Goal: Task Accomplishment & Management: Use online tool/utility

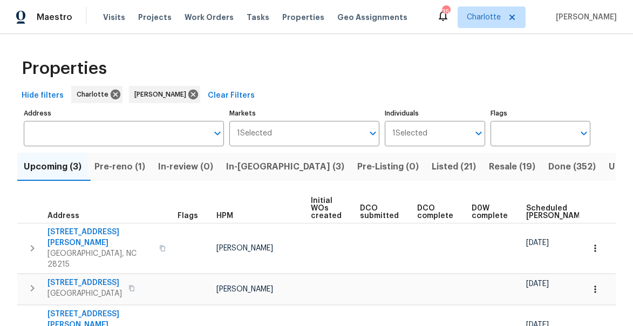
click at [240, 168] on span "In-reno (3)" at bounding box center [285, 166] width 118 height 15
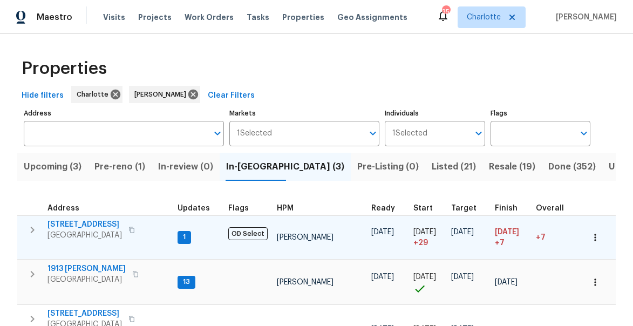
click at [36, 229] on icon "button" at bounding box center [32, 229] width 13 height 13
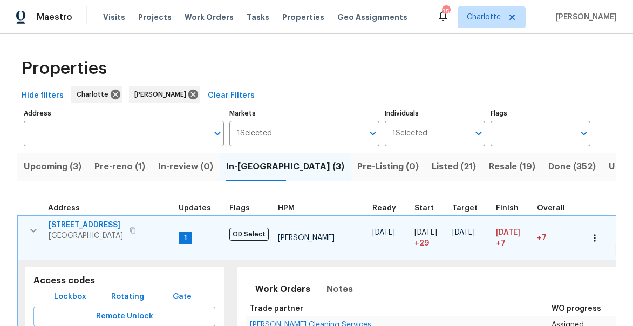
scroll to position [0, 331]
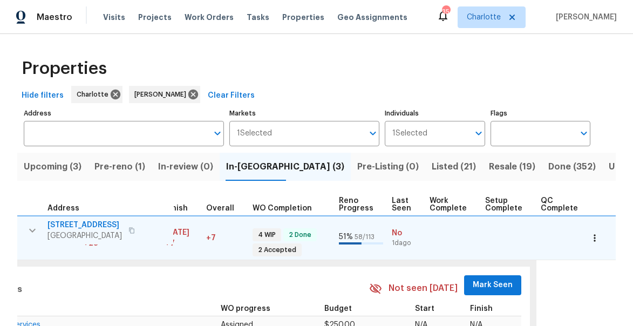
click at [479, 285] on span "Mark Seen" at bounding box center [493, 284] width 40 height 13
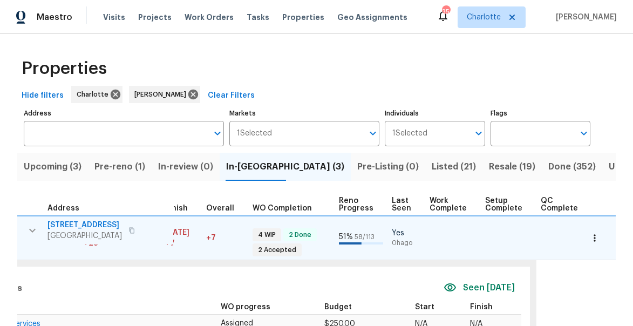
scroll to position [0, 0]
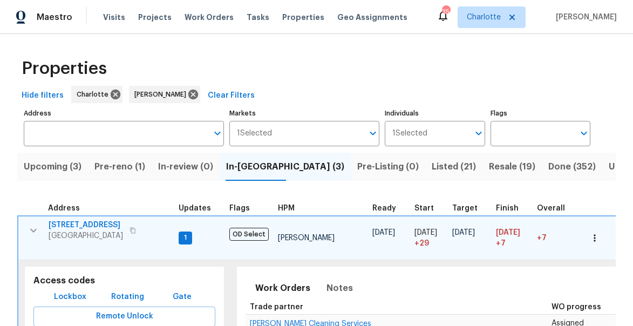
click at [32, 229] on icon "button" at bounding box center [33, 230] width 13 height 13
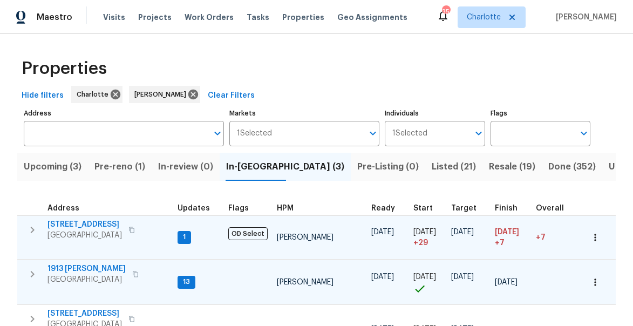
click at [30, 274] on icon "button" at bounding box center [32, 274] width 13 height 13
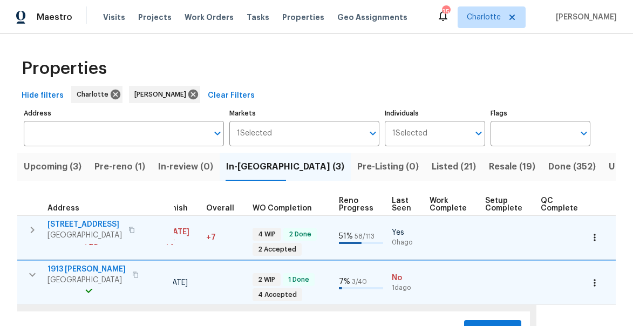
scroll to position [23, 0]
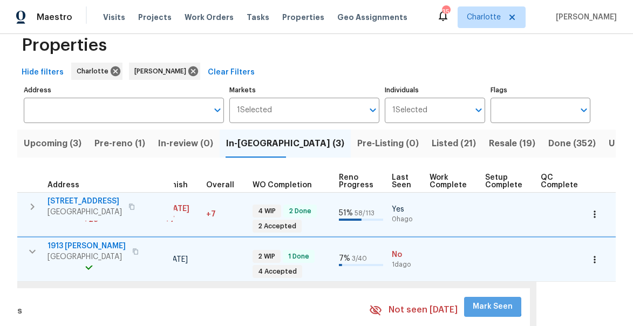
click at [480, 305] on span "Mark Seen" at bounding box center [493, 306] width 40 height 13
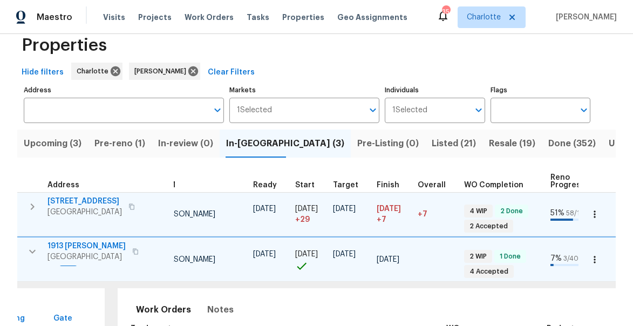
scroll to position [0, 0]
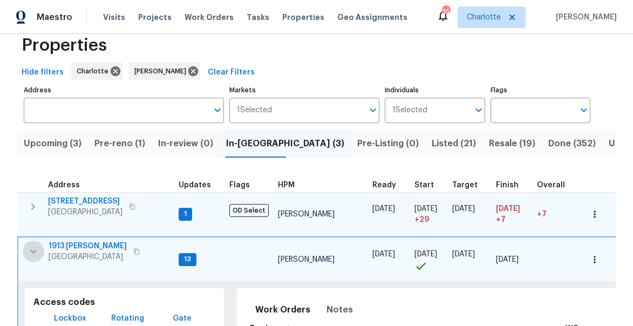
click at [32, 251] on icon "button" at bounding box center [33, 252] width 6 height 4
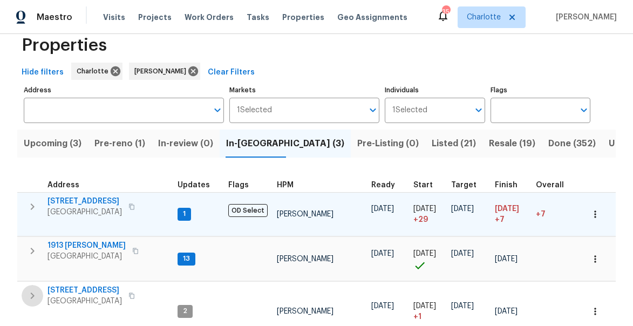
drag, startPoint x: 33, startPoint y: 298, endPoint x: 6, endPoint y: 294, distance: 27.9
click at [33, 298] on icon "button" at bounding box center [32, 295] width 13 height 13
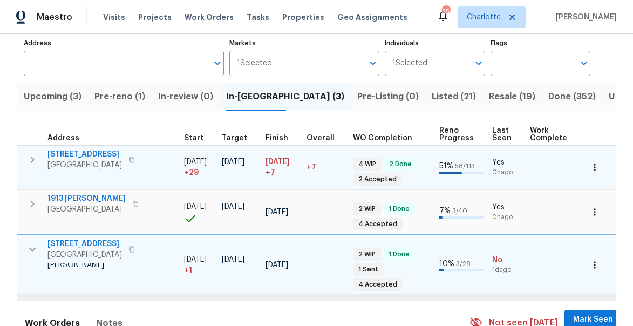
scroll to position [0, 243]
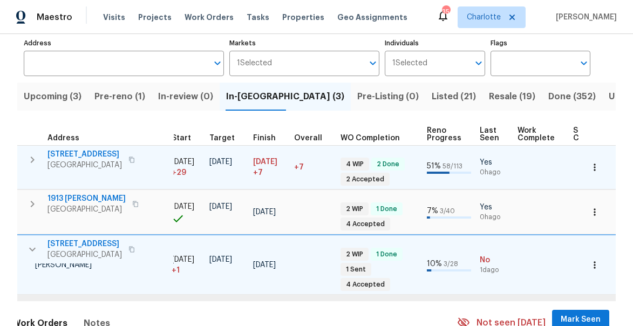
click at [573, 313] on span "Mark Seen" at bounding box center [581, 319] width 40 height 13
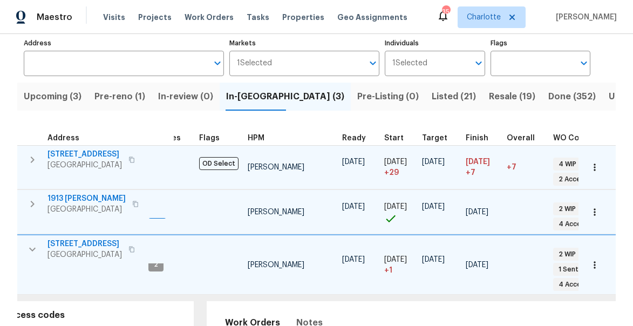
scroll to position [0, 0]
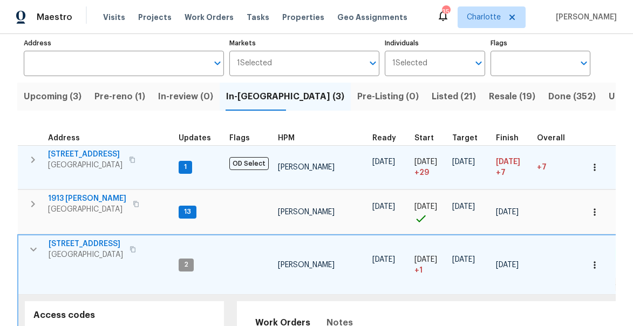
click at [30, 251] on icon "button" at bounding box center [33, 249] width 13 height 13
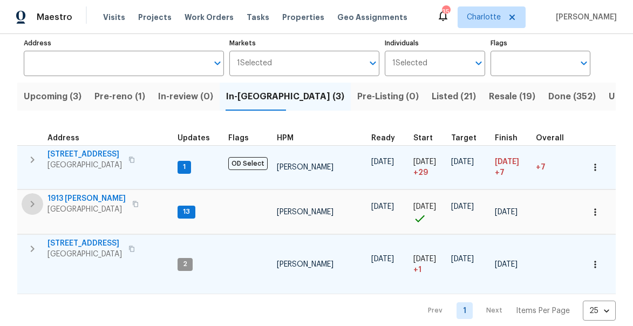
click at [32, 206] on icon "button" at bounding box center [33, 204] width 4 height 6
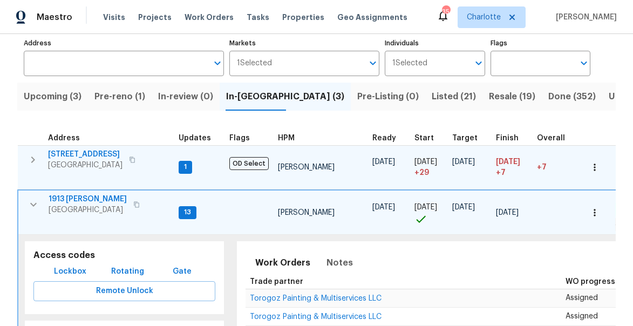
scroll to position [145, 0]
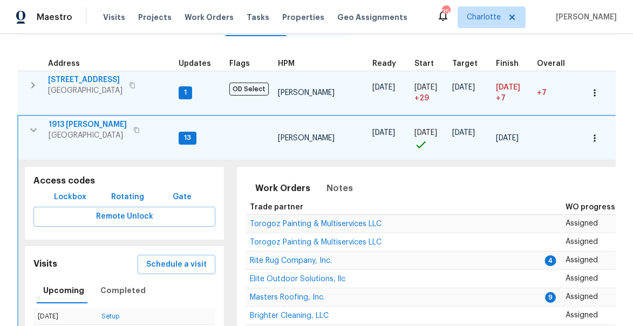
click at [82, 121] on span "1913 Nigel Ct" at bounding box center [88, 124] width 78 height 11
click at [38, 127] on icon "button" at bounding box center [33, 130] width 13 height 13
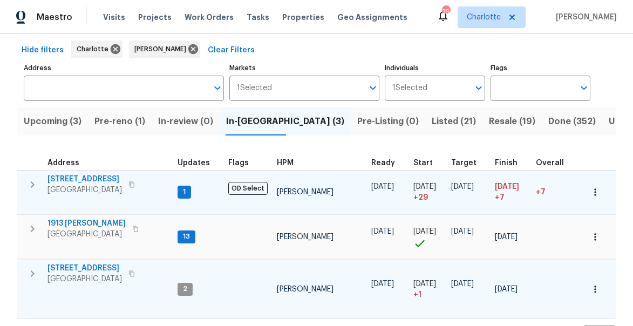
scroll to position [0, 0]
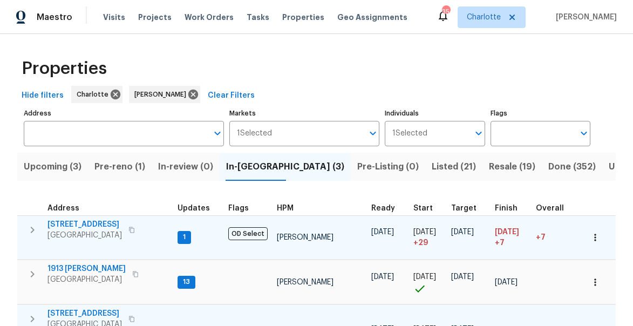
click at [57, 165] on span "Upcoming (3)" at bounding box center [53, 166] width 58 height 15
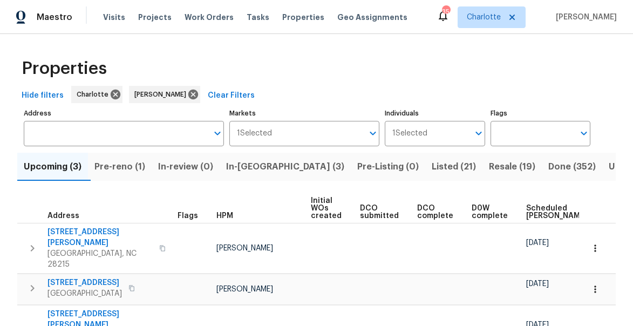
click at [118, 169] on span "Pre-reno (1)" at bounding box center [119, 166] width 51 height 15
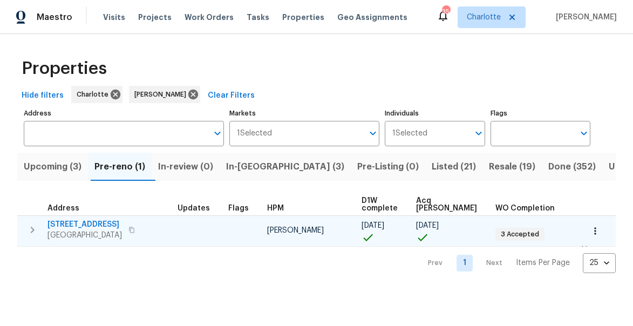
scroll to position [6, 0]
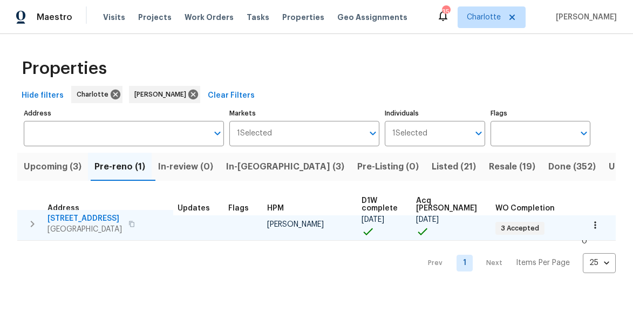
click at [32, 226] on icon "button" at bounding box center [33, 224] width 4 height 6
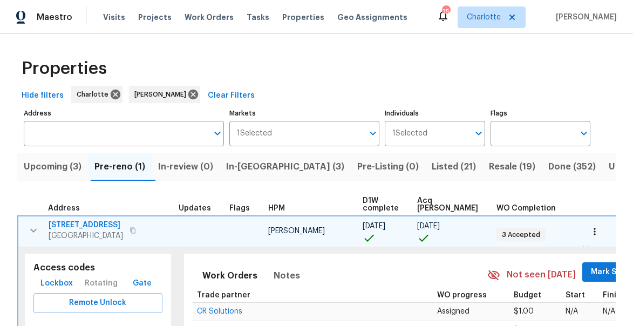
scroll to position [0, 0]
click at [591, 273] on span "Mark Seen" at bounding box center [611, 271] width 40 height 13
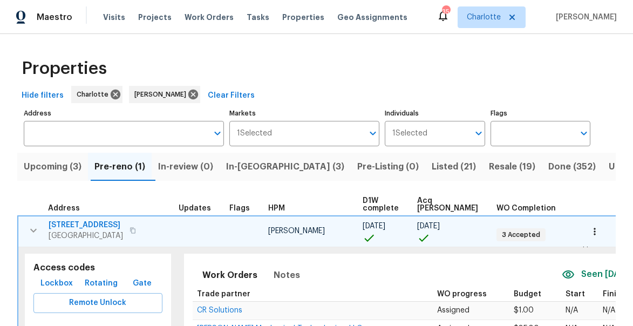
click at [32, 234] on icon "button" at bounding box center [33, 230] width 13 height 13
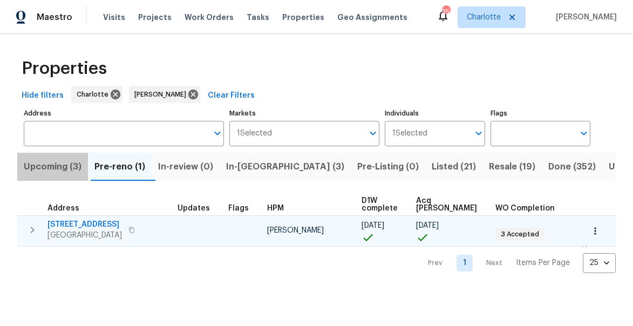
click at [44, 164] on span "Upcoming (3)" at bounding box center [53, 166] width 58 height 15
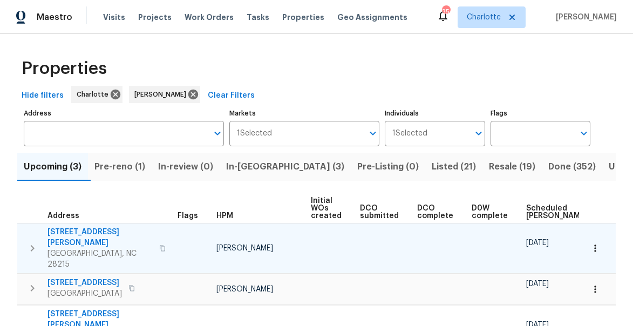
scroll to position [0, 87]
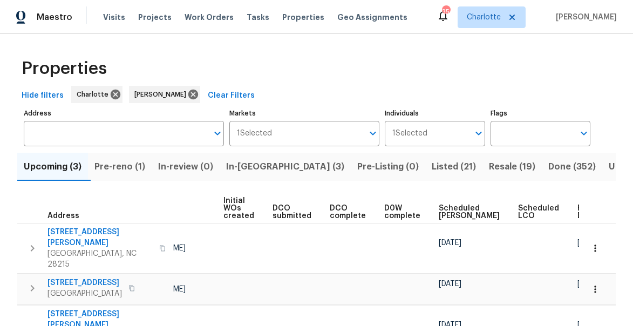
click at [577, 211] on span "Ready Date" at bounding box center [589, 211] width 24 height 15
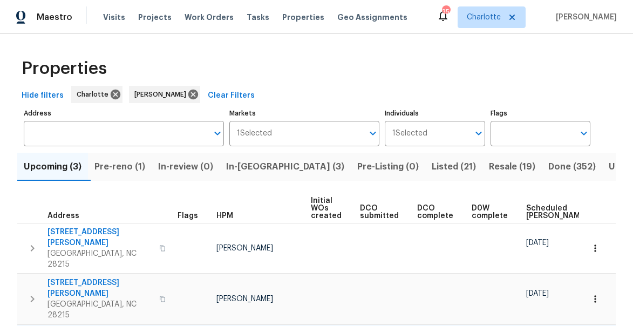
scroll to position [35, 0]
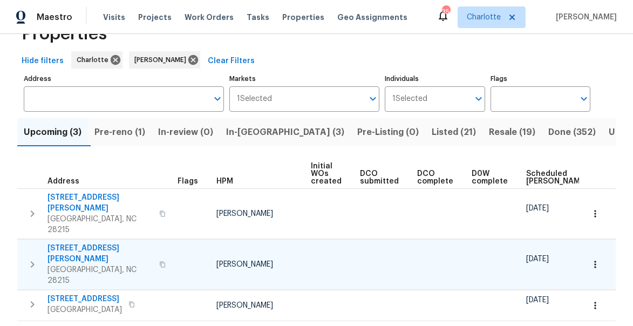
click at [36, 258] on icon "button" at bounding box center [32, 264] width 13 height 13
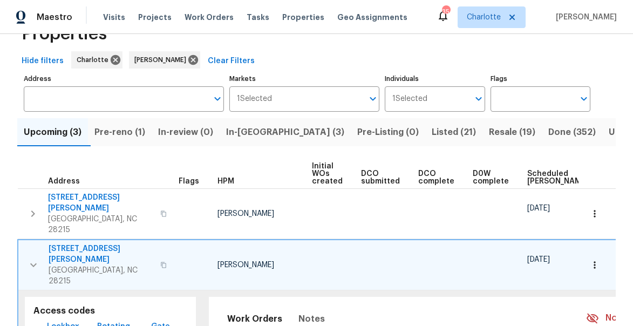
click at [81, 243] on span "1214 Triece Ln" at bounding box center [101, 254] width 105 height 22
click at [28, 258] on icon "button" at bounding box center [33, 264] width 13 height 13
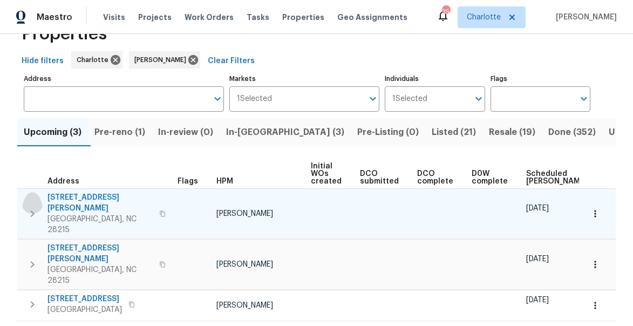
click at [29, 208] on icon "button" at bounding box center [32, 213] width 13 height 13
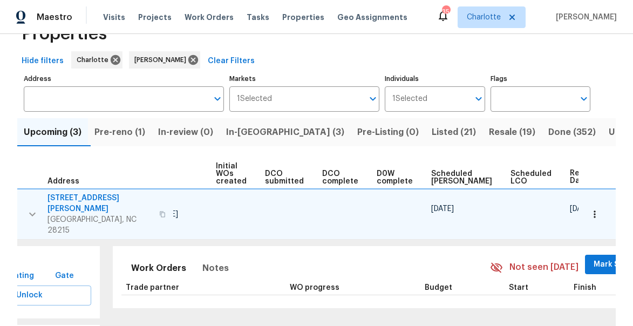
scroll to position [0, 103]
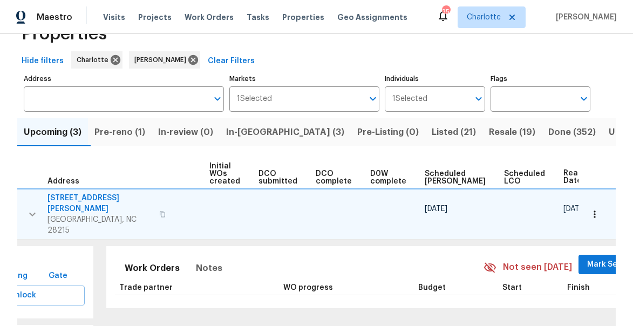
click at [587, 258] on span "Mark Seen" at bounding box center [607, 264] width 40 height 13
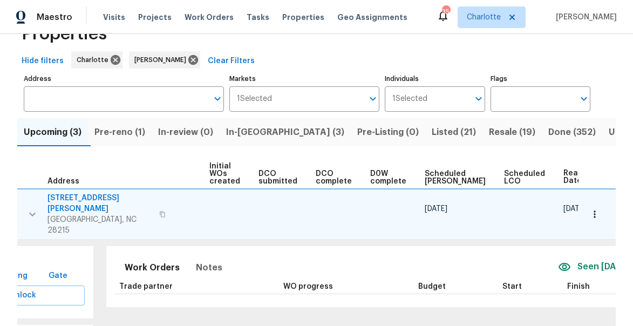
scroll to position [0, 0]
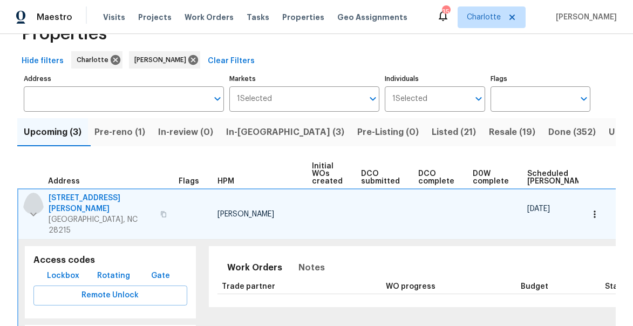
click at [31, 208] on icon "button" at bounding box center [33, 214] width 13 height 13
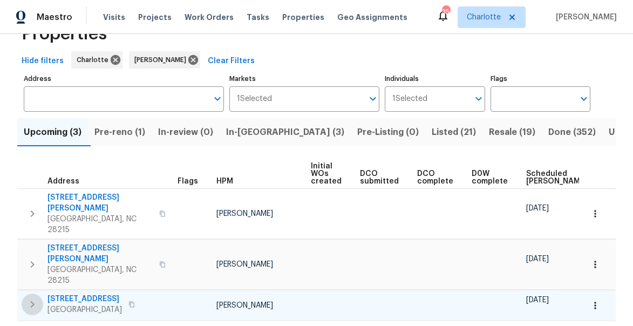
click at [29, 298] on icon "button" at bounding box center [32, 304] width 13 height 13
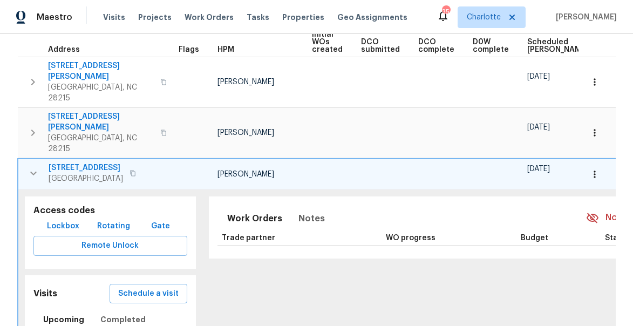
scroll to position [0, 103]
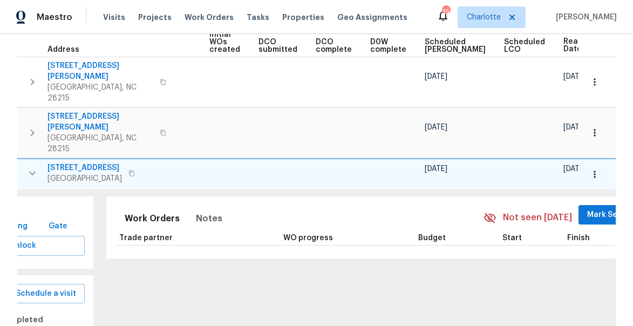
click at [587, 208] on span "Mark Seen" at bounding box center [607, 214] width 40 height 13
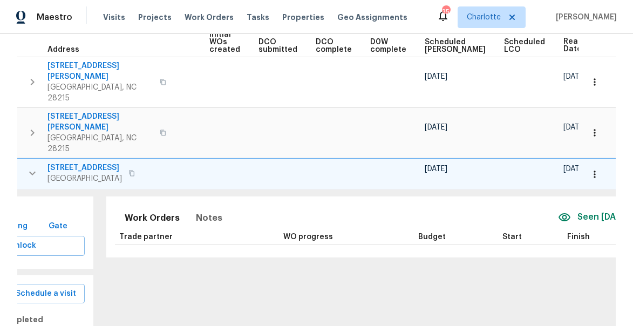
scroll to position [0, 0]
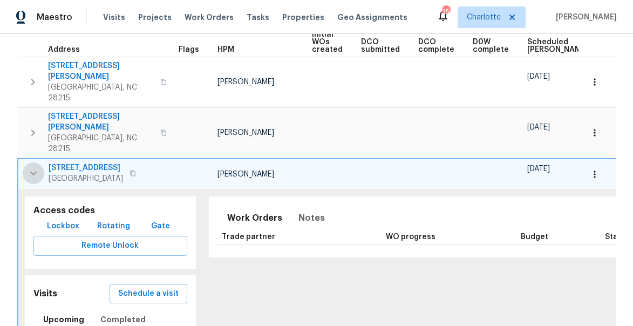
click at [34, 167] on icon "button" at bounding box center [33, 173] width 13 height 13
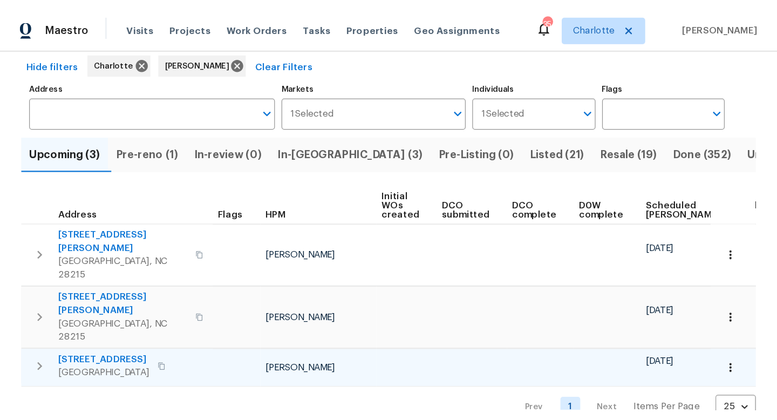
scroll to position [35, 0]
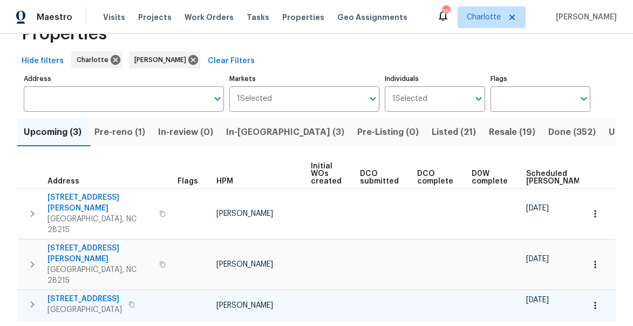
click at [34, 213] on button "button" at bounding box center [33, 213] width 22 height 43
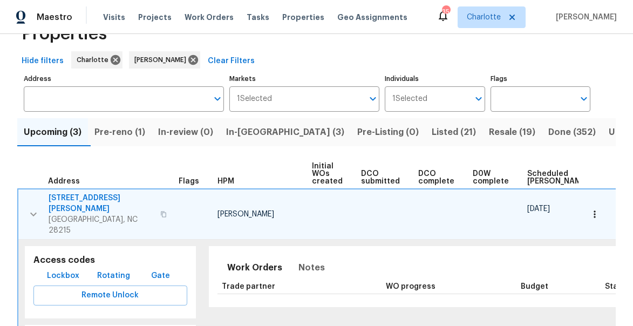
click at [34, 208] on icon "button" at bounding box center [33, 214] width 13 height 13
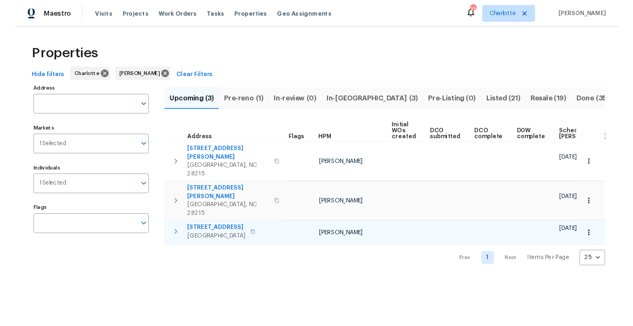
scroll to position [0, 0]
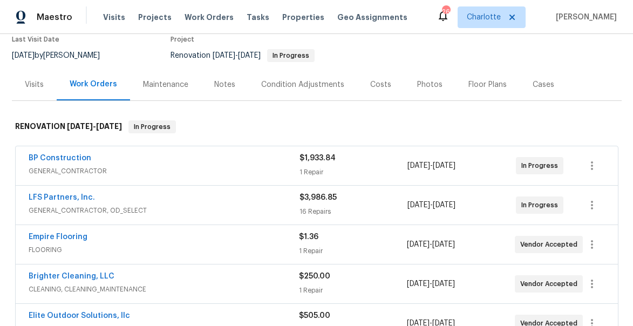
scroll to position [99, 0]
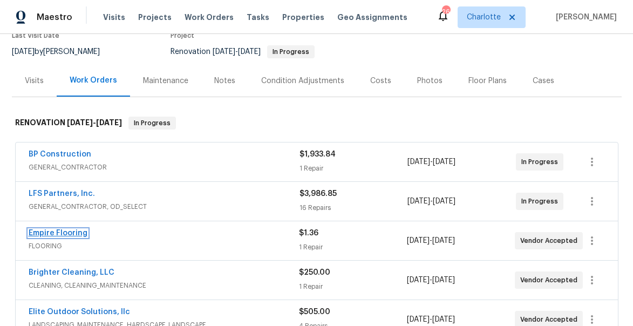
click at [63, 233] on link "Empire Flooring" at bounding box center [58, 233] width 59 height 8
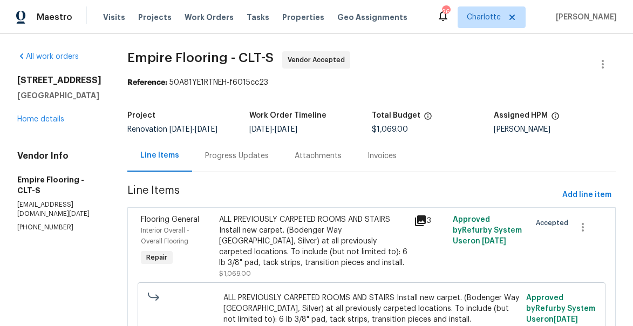
click at [233, 161] on div "Progress Updates" at bounding box center [237, 156] width 64 height 11
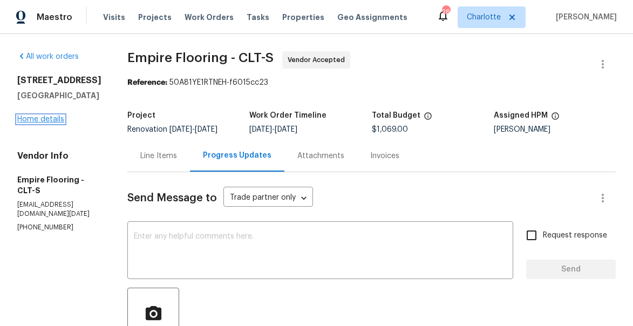
click at [53, 122] on link "Home details" at bounding box center [40, 119] width 47 height 8
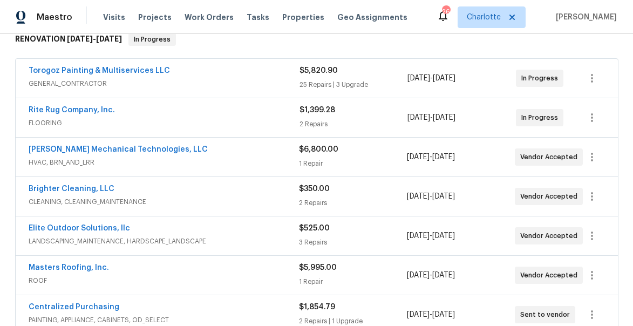
scroll to position [183, 0]
click at [54, 188] on link "Brighter Cleaning, LLC" at bounding box center [72, 189] width 86 height 8
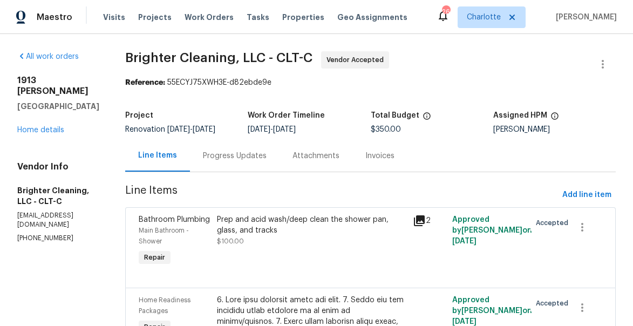
click at [213, 153] on div "Progress Updates" at bounding box center [235, 156] width 64 height 11
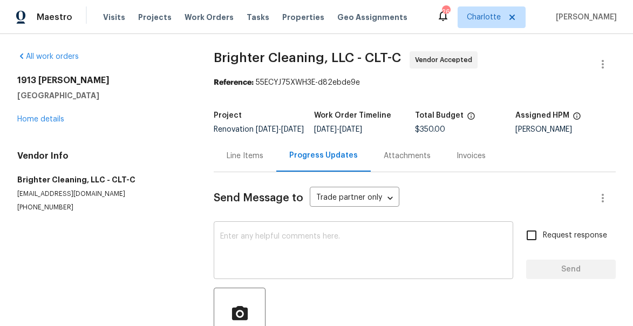
click at [255, 244] on textarea at bounding box center [363, 252] width 287 height 38
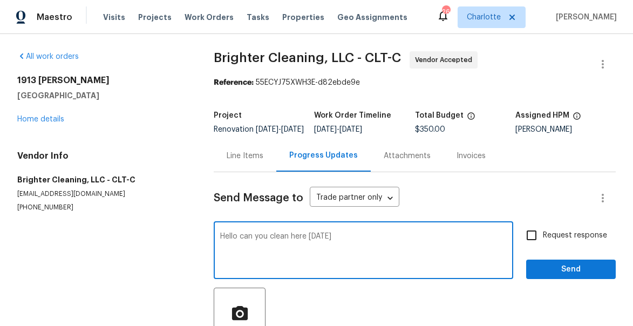
type textarea "Hello can you clean here Wednesday"
click at [516, 248] on div "Hello can you clean here Wednesday x ​ Request response Send" at bounding box center [415, 251] width 402 height 55
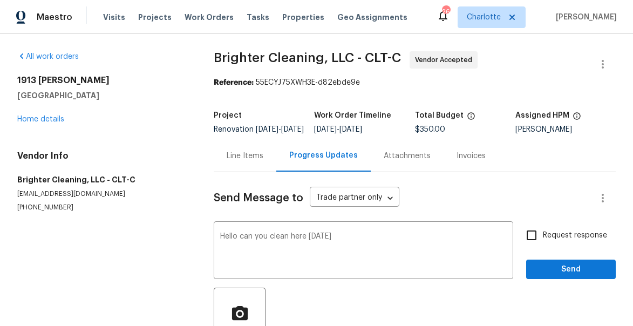
click at [536, 245] on input "Request response" at bounding box center [531, 235] width 23 height 23
checkbox input "true"
click at [554, 273] on span "Send" at bounding box center [571, 269] width 72 height 13
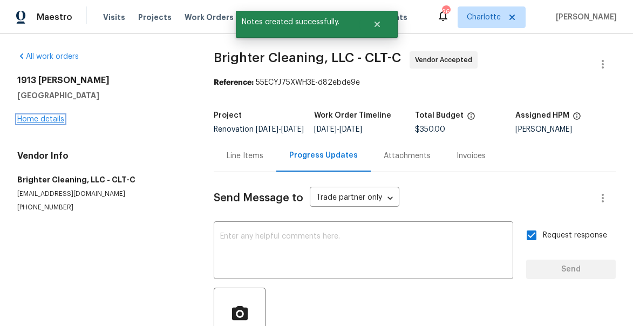
click at [49, 122] on link "Home details" at bounding box center [40, 119] width 47 height 8
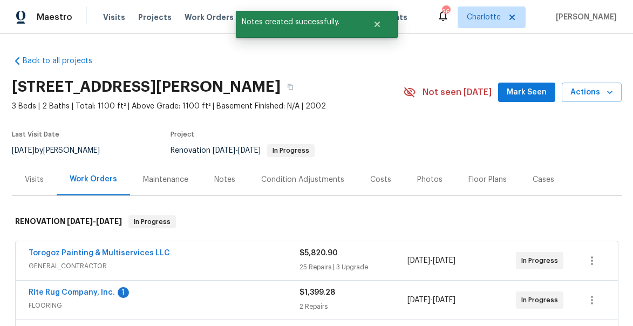
click at [528, 99] on button "Mark Seen" at bounding box center [526, 93] width 57 height 20
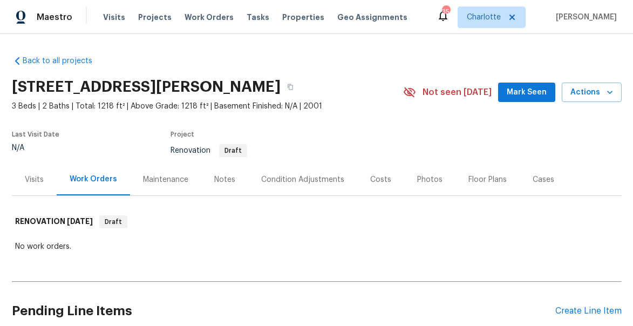
click at [38, 175] on div "Visits" at bounding box center [34, 179] width 19 height 11
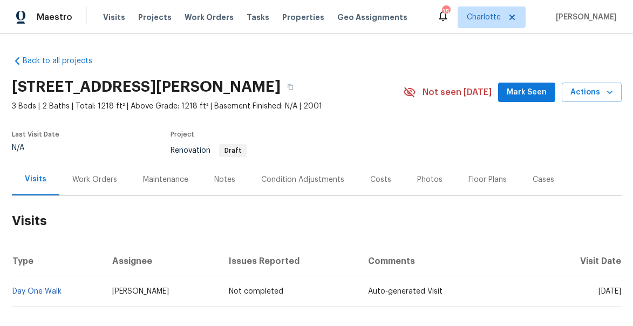
click at [531, 87] on span "Mark Seen" at bounding box center [527, 92] width 40 height 13
